Goal: Information Seeking & Learning: Understand process/instructions

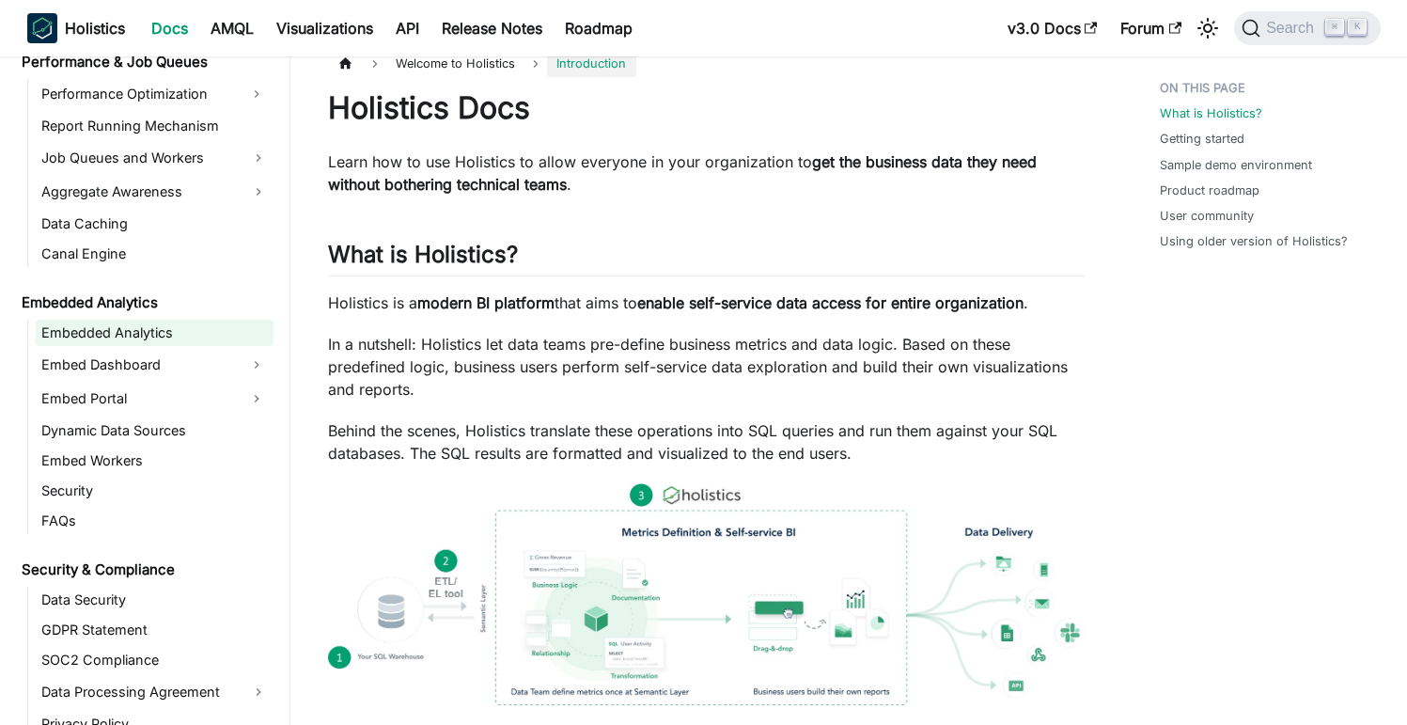
scroll to position [1670, 0]
click at [150, 322] on link "Embedded Analytics" at bounding box center [155, 332] width 238 height 26
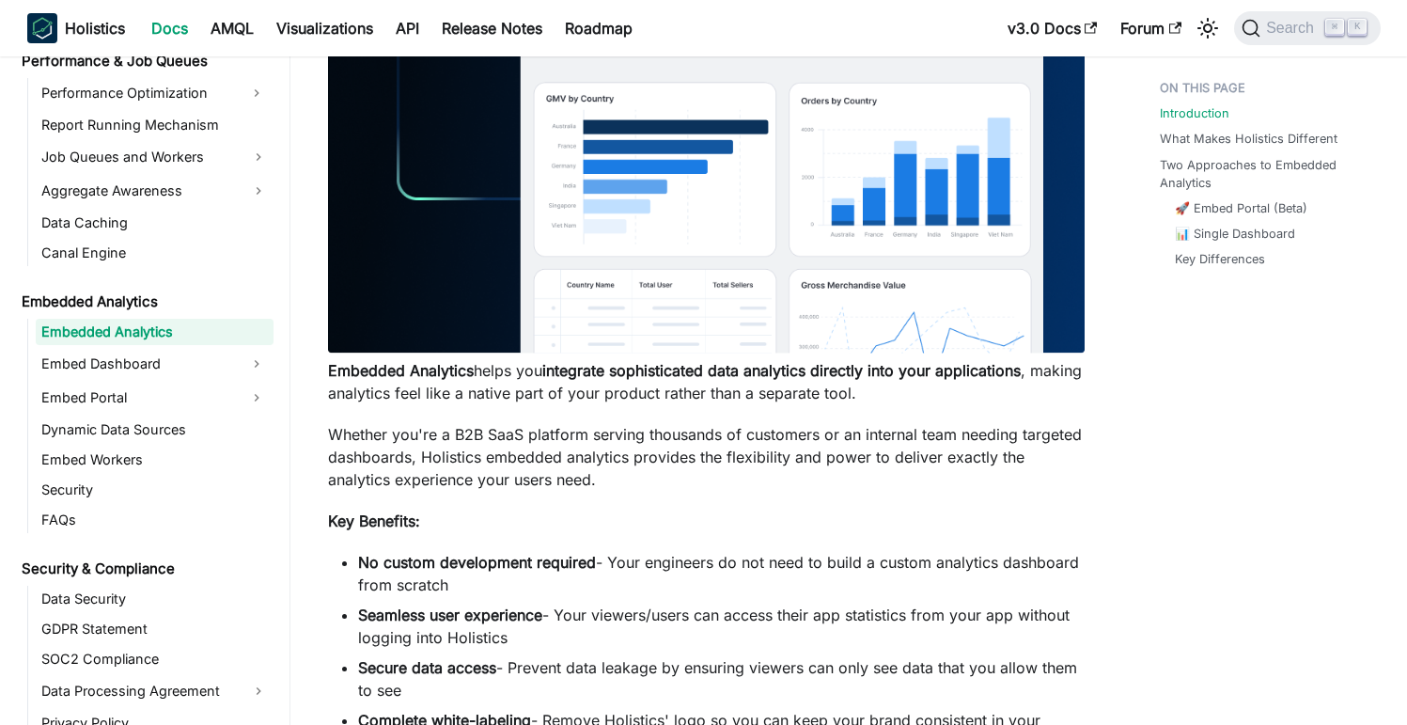
scroll to position [713, 0]
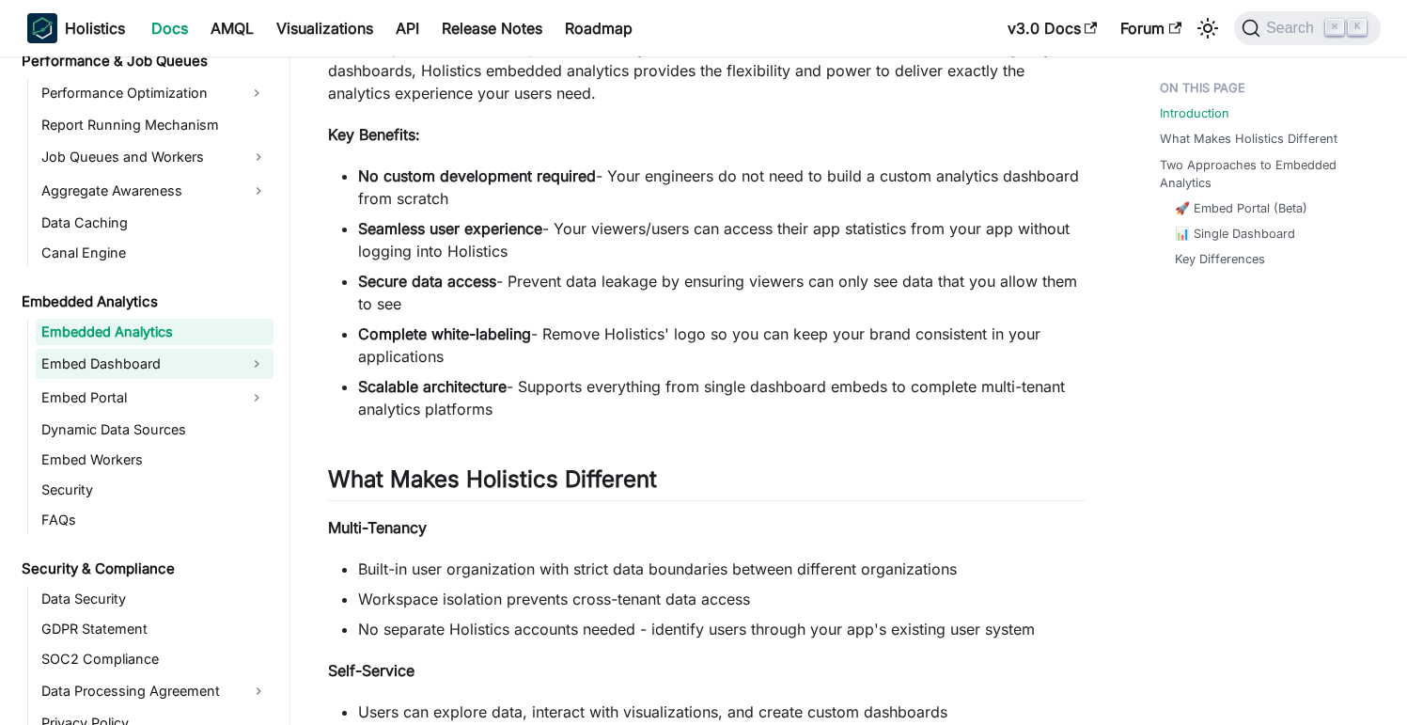
click at [140, 361] on link "Embed Dashboard" at bounding box center [138, 364] width 204 height 30
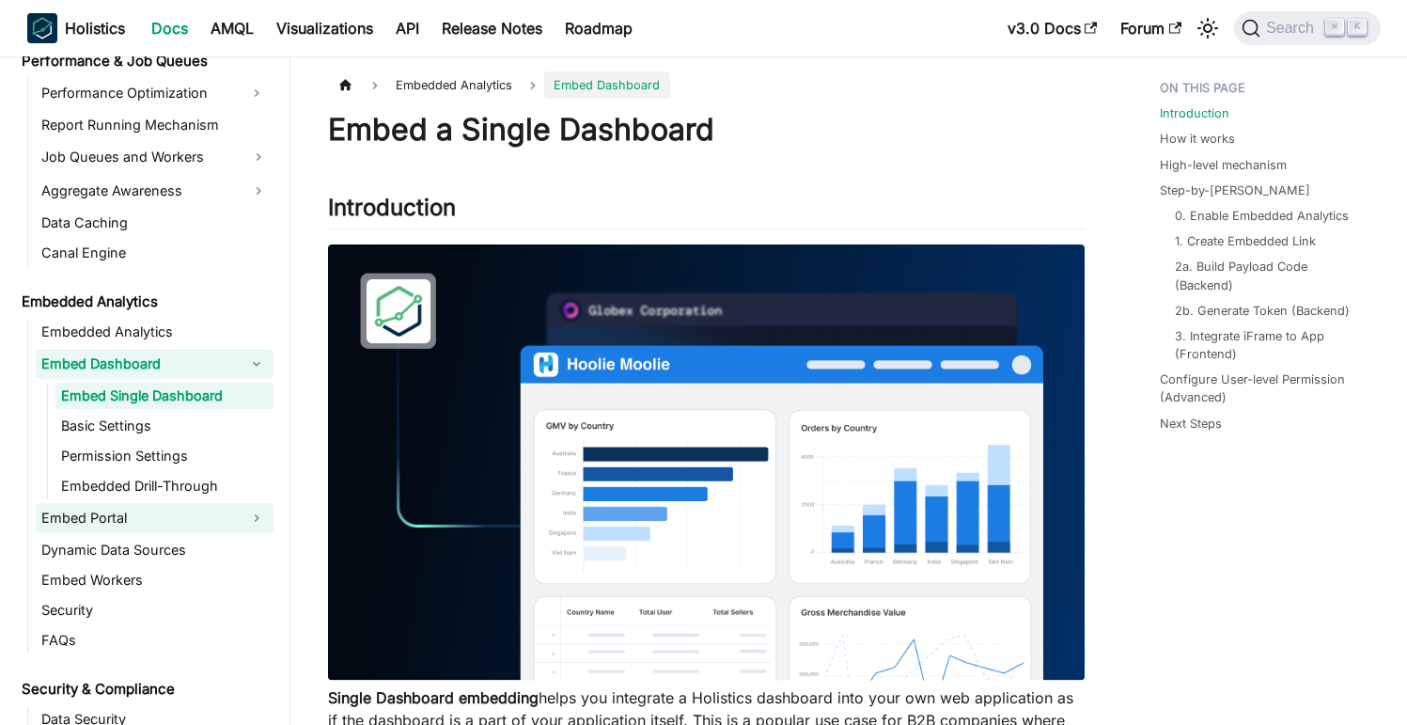
click at [122, 513] on link "Embed Portal" at bounding box center [138, 518] width 204 height 30
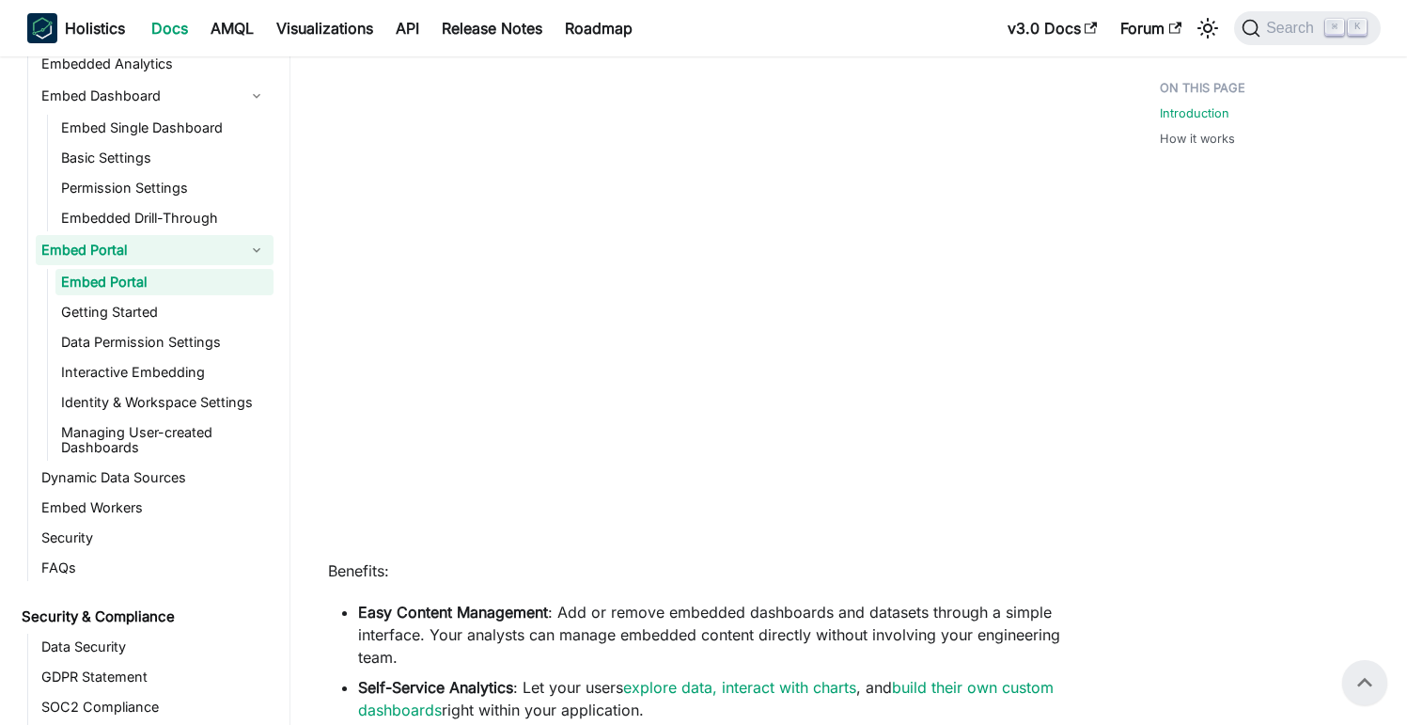
scroll to position [477, 0]
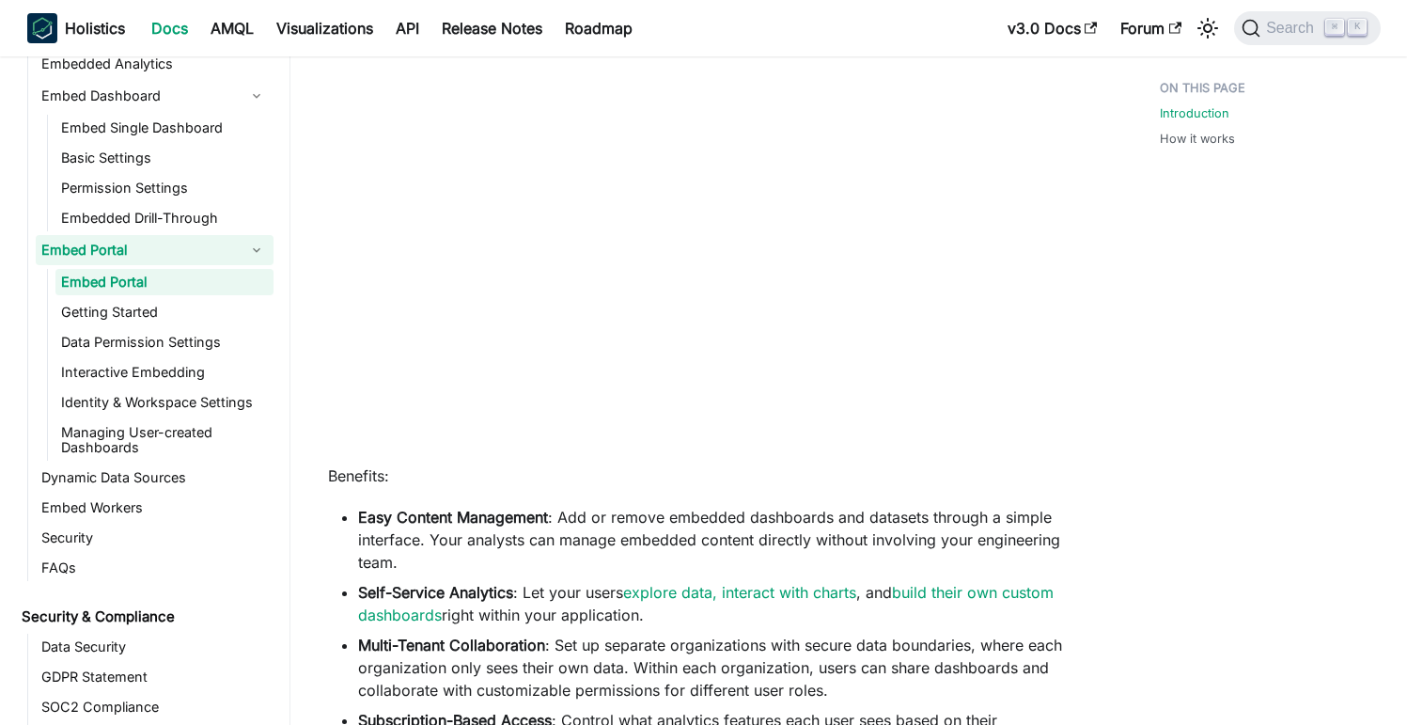
click at [617, 531] on li "Easy Content Management : Add or remove embedded dashboards and datasets throug…" at bounding box center [721, 540] width 727 height 68
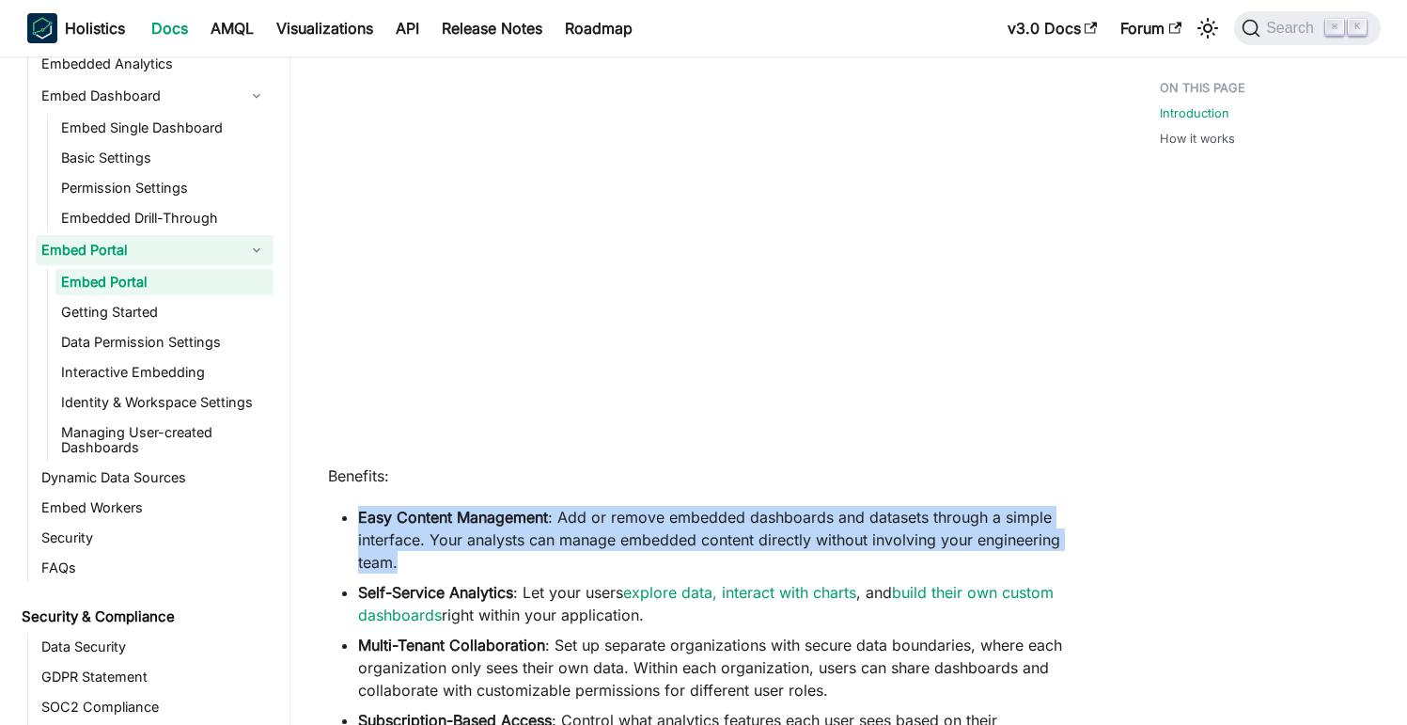
click at [617, 531] on li "Easy Content Management : Add or remove embedded dashboards and datasets throug…" at bounding box center [721, 540] width 727 height 68
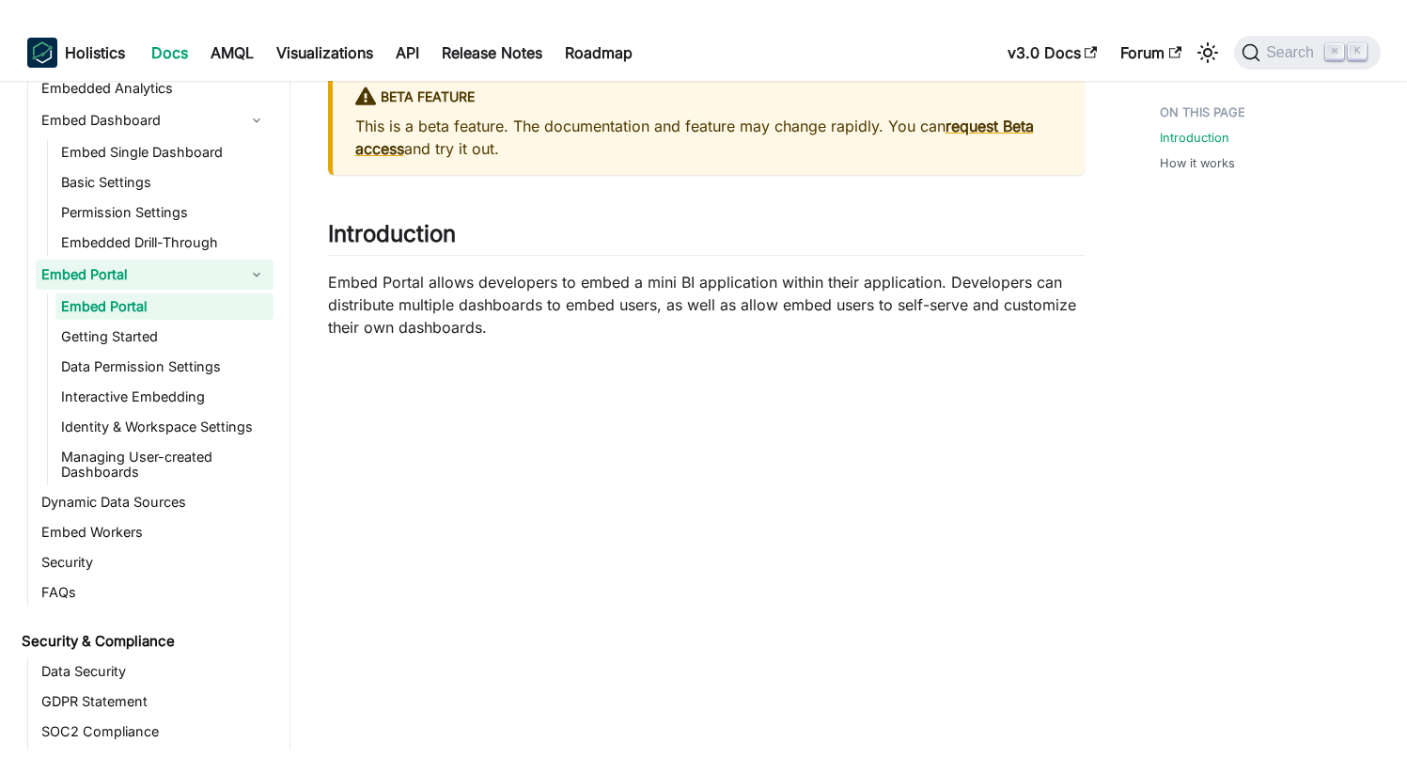
scroll to position [0, 0]
